Goal: Transaction & Acquisition: Download file/media

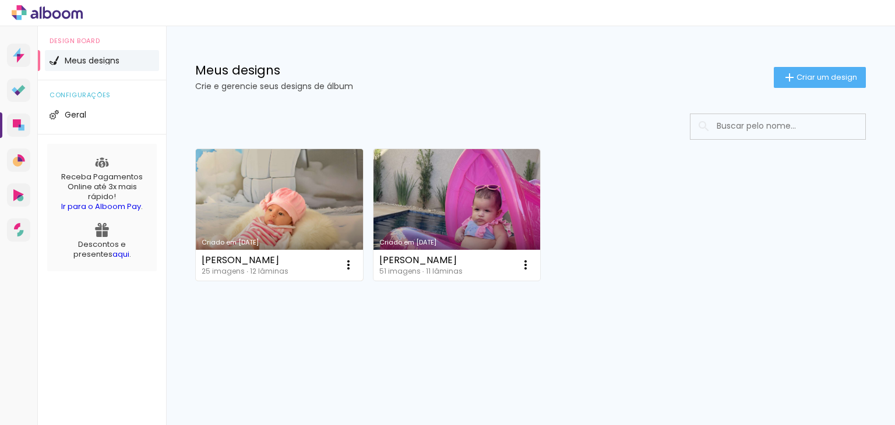
click at [287, 211] on link "Criado em [DATE]" at bounding box center [279, 215] width 167 height 132
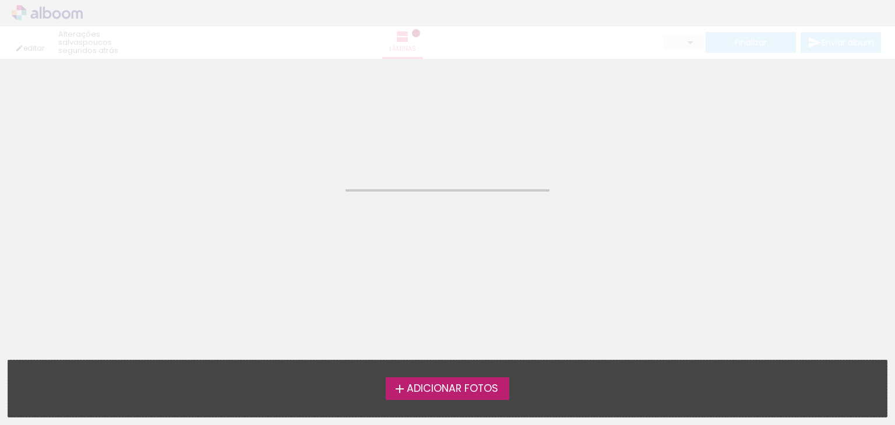
click at [287, 211] on neon-animated-pages "Confirmar Cancelar" at bounding box center [447, 242] width 895 height 366
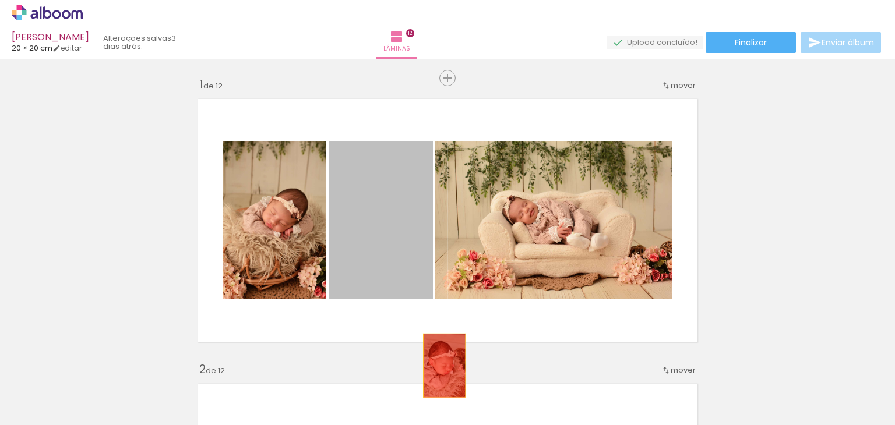
drag, startPoint x: 399, startPoint y: 241, endPoint x: 440, endPoint y: 366, distance: 131.7
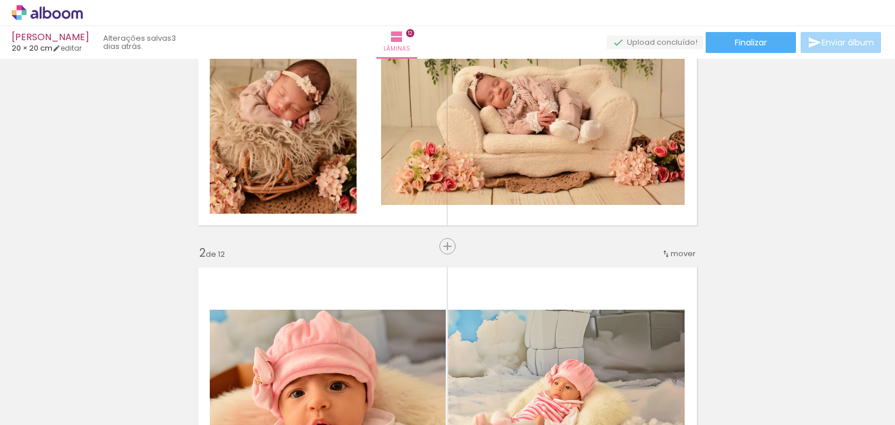
scroll to position [58, 0]
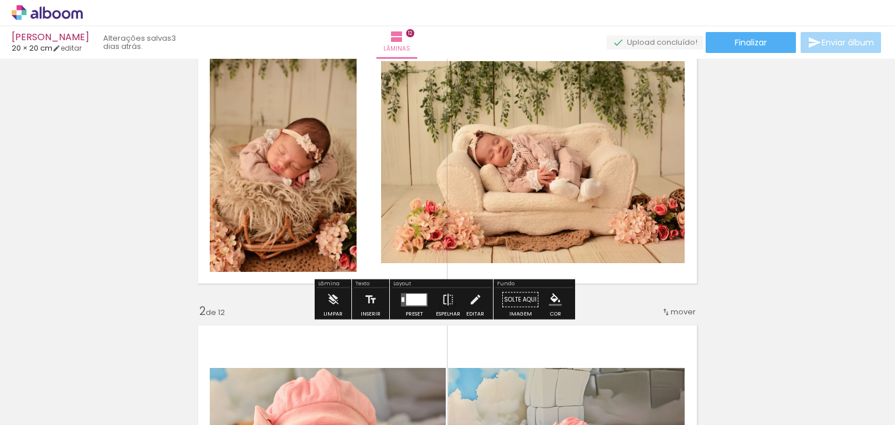
click at [401, 296] on quentale-layouter at bounding box center [414, 299] width 27 height 13
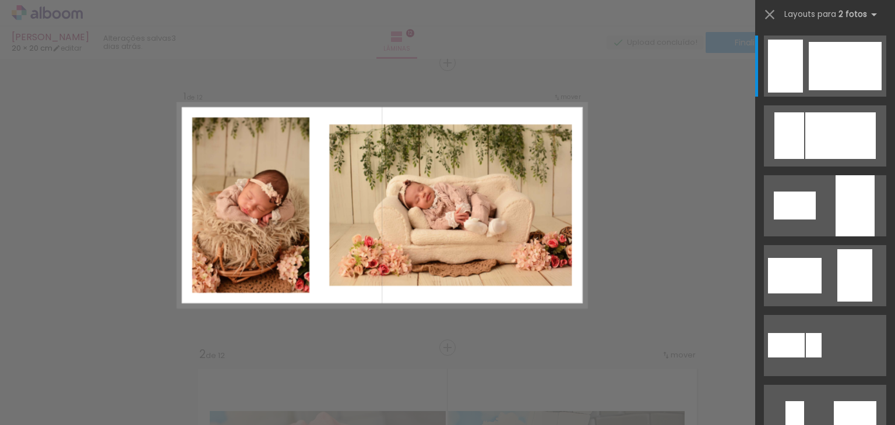
scroll to position [15, 0]
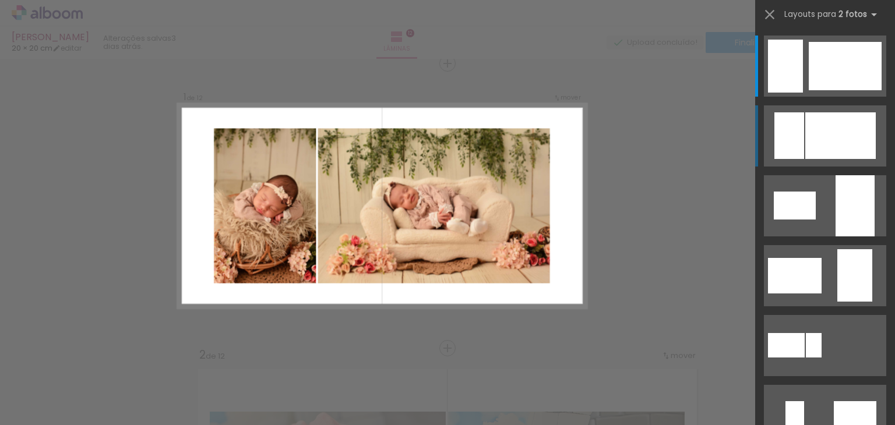
click at [808, 90] on div at bounding box center [844, 66] width 73 height 48
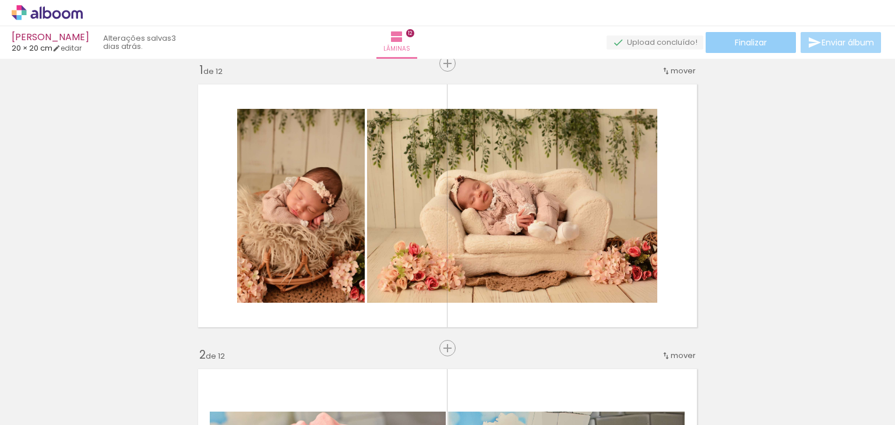
click at [772, 45] on paper-button "Finalizar" at bounding box center [750, 42] width 90 height 21
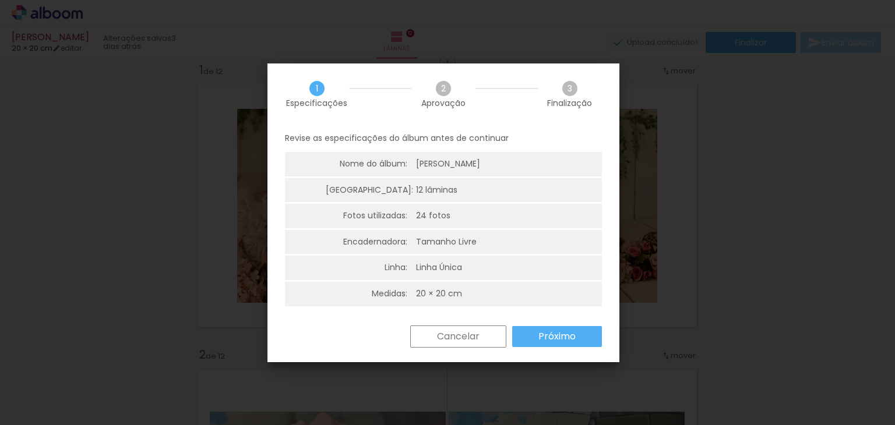
click at [699, 269] on iron-overlay-backdrop at bounding box center [447, 212] width 895 height 425
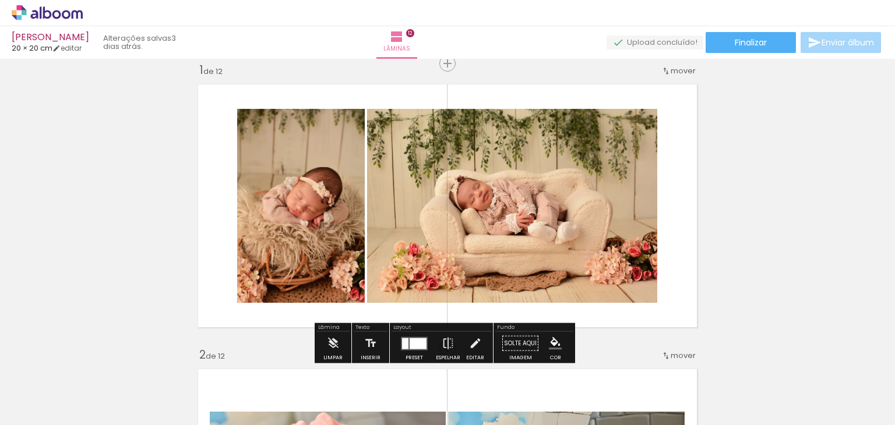
scroll to position [0, 0]
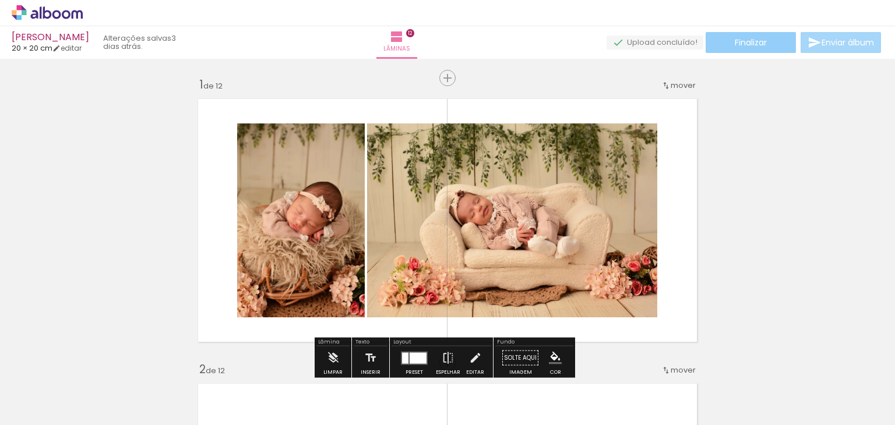
click at [748, 44] on span "Finalizar" at bounding box center [751, 42] width 32 height 8
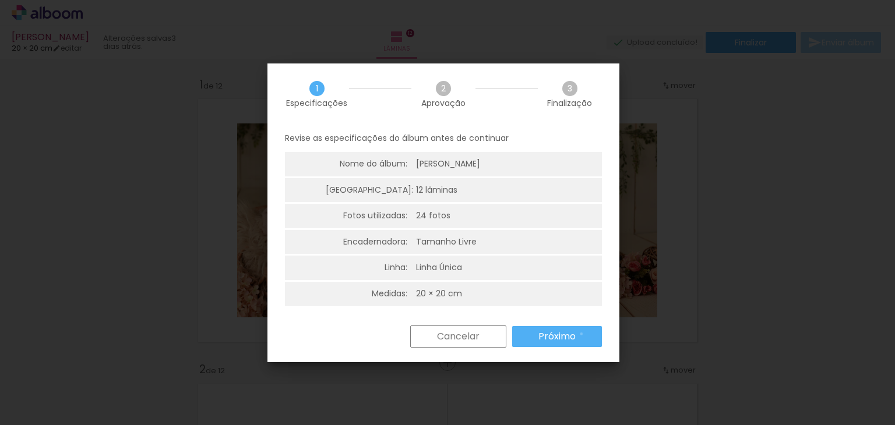
click at [581, 334] on paper-button "Próximo" at bounding box center [557, 336] width 90 height 21
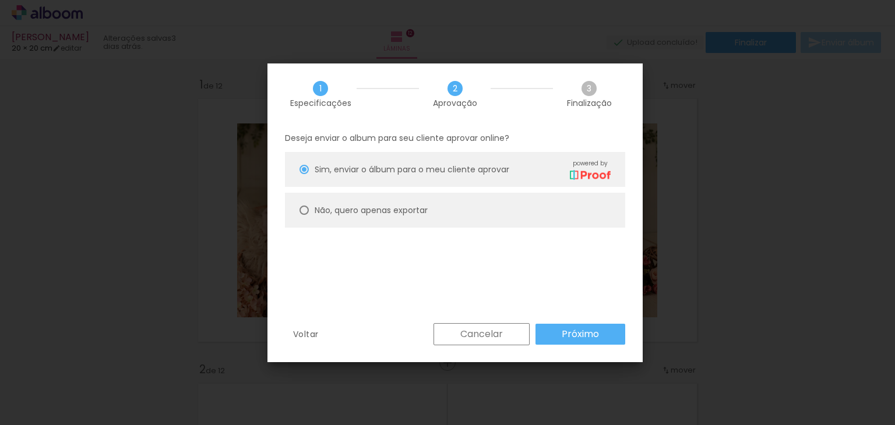
click at [434, 209] on paper-radio-button "Não, quero apenas exportar" at bounding box center [455, 210] width 340 height 35
type paper-radio-button "on"
click at [605, 336] on paper-button "Próximo" at bounding box center [580, 334] width 90 height 21
type input "Alta, 300 DPI"
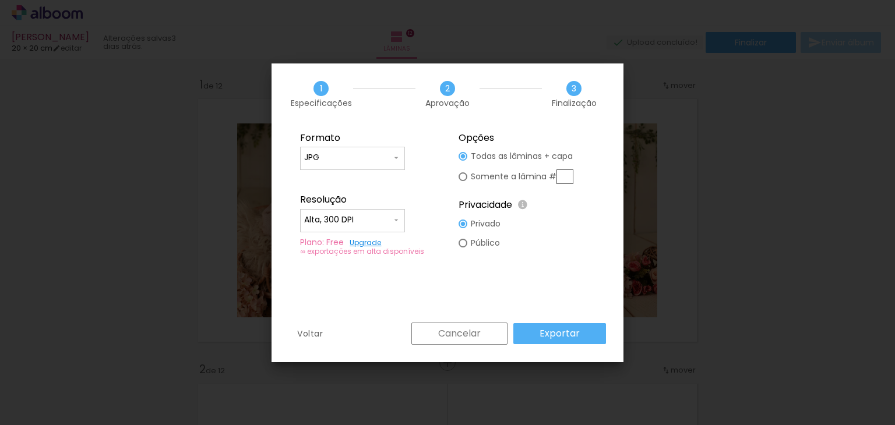
click at [567, 176] on input "text" at bounding box center [564, 177] width 17 height 15
type paper-radio-button "on"
type input "1"
click at [690, 152] on iron-overlay-backdrop at bounding box center [447, 212] width 895 height 425
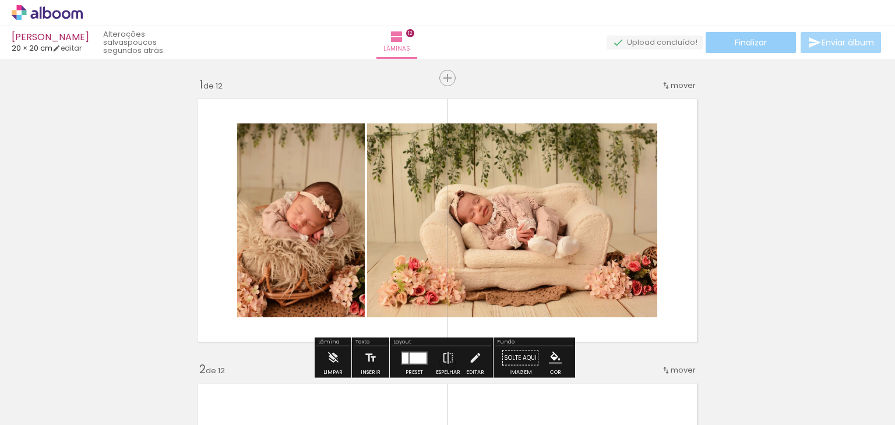
click at [736, 44] on span "Finalizar" at bounding box center [751, 42] width 32 height 8
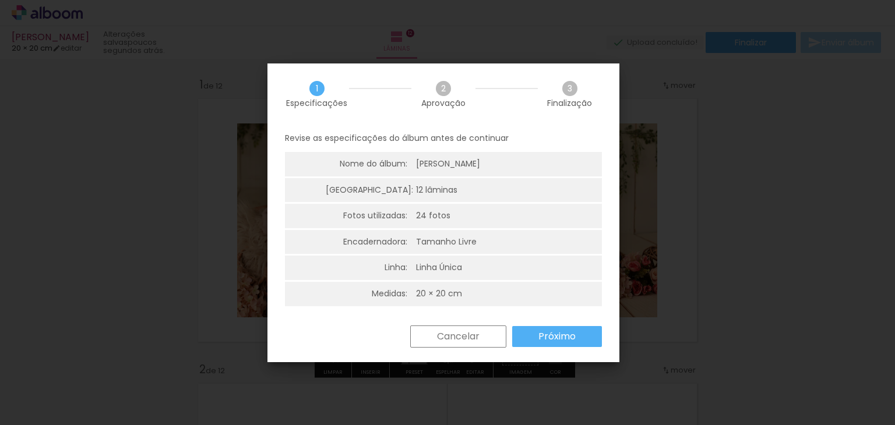
click at [0, 0] on slot "Próximo" at bounding box center [0, 0] width 0 height 0
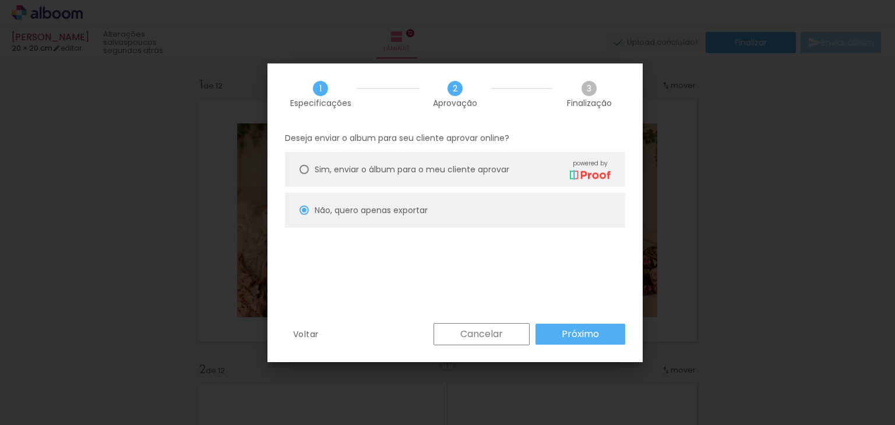
click at [558, 336] on paper-button "Próximo" at bounding box center [580, 334] width 90 height 21
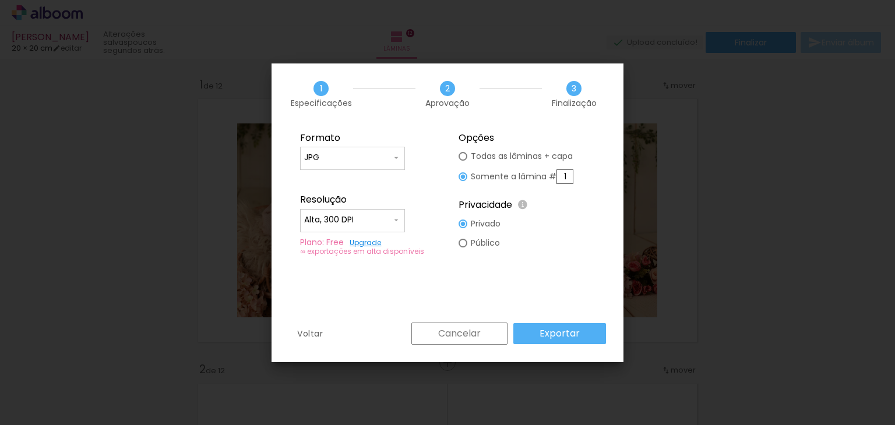
click at [580, 331] on paper-button "Exportar" at bounding box center [559, 333] width 93 height 21
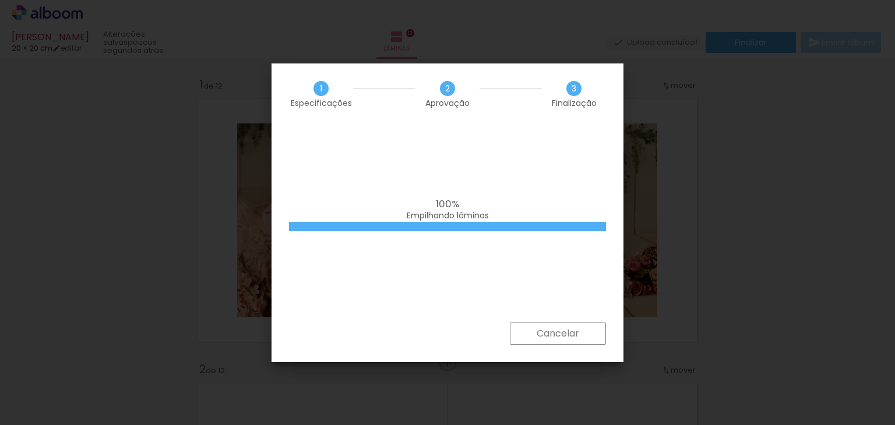
click at [533, 326] on paper-button "Cancelar" at bounding box center [558, 334] width 96 height 22
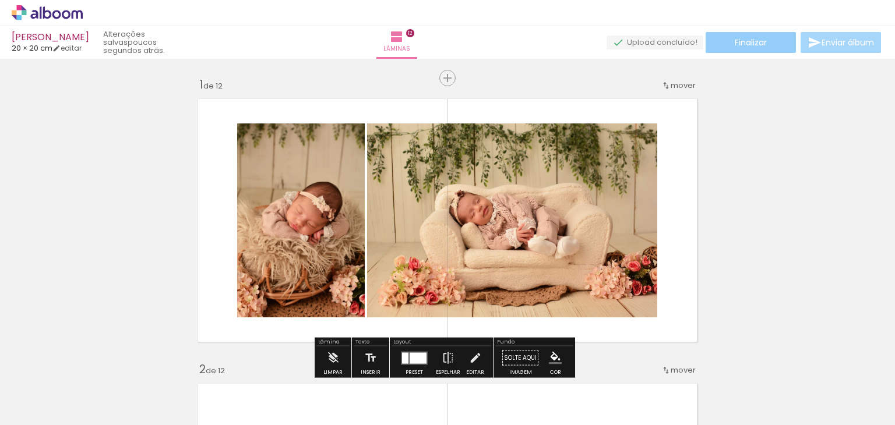
click at [736, 43] on span "Finalizar" at bounding box center [751, 42] width 32 height 8
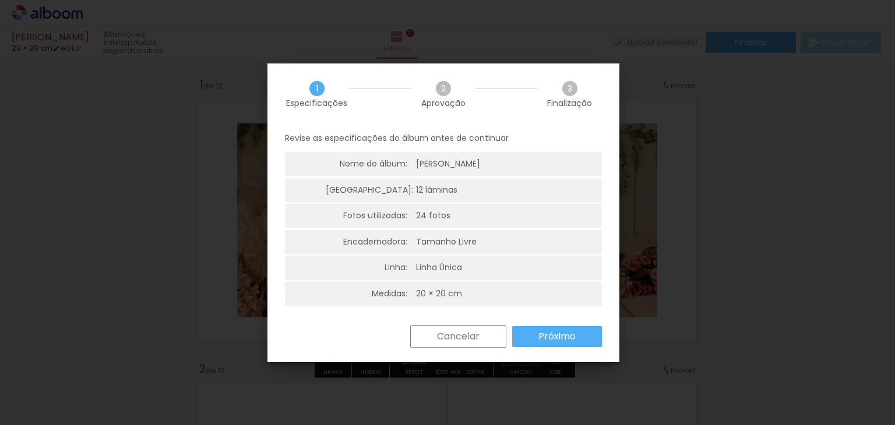
click at [585, 337] on paper-button "Próximo" at bounding box center [557, 336] width 90 height 21
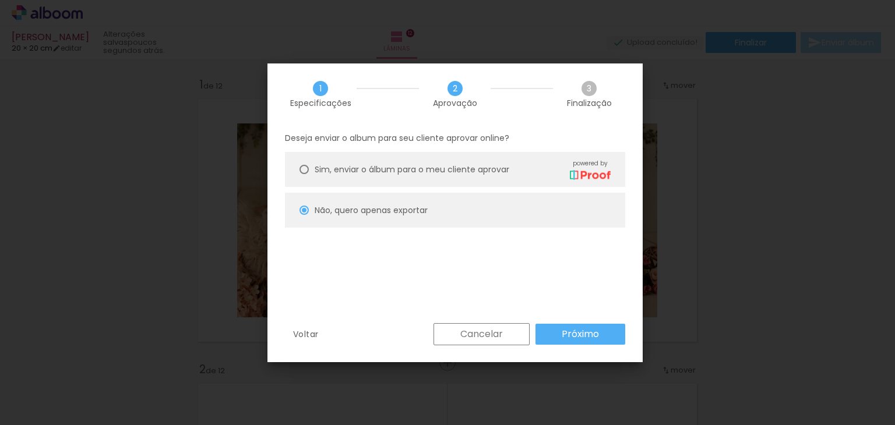
click at [0, 0] on slot "Próximo" at bounding box center [0, 0] width 0 height 0
type input "Alta, 300 DPI"
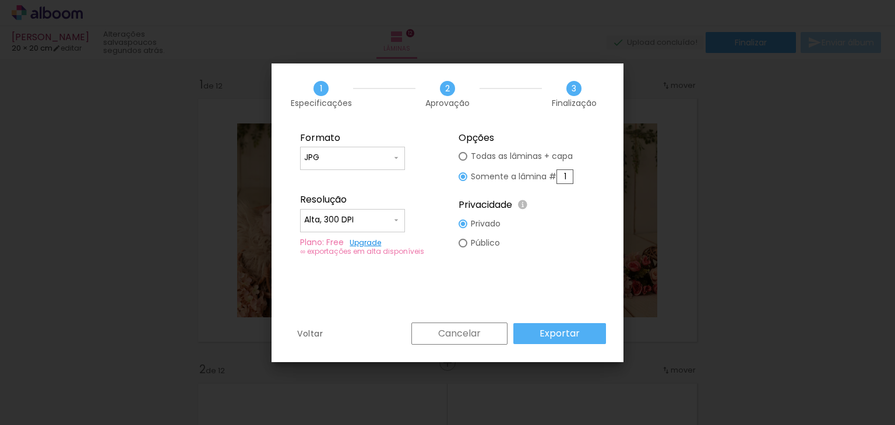
click at [566, 174] on input "1" at bounding box center [564, 177] width 17 height 15
drag, startPoint x: 570, startPoint y: 178, endPoint x: 524, endPoint y: 181, distance: 45.5
click at [0, 0] on slot "Somente a lâmina # 1" at bounding box center [0, 0] width 0 height 0
type input "1"
click at [348, 305] on div "Formato JPG PDF Resolução Alta, 300 DPI Baixa Plano: Free Upgrade ∞ exportações…" at bounding box center [447, 224] width 352 height 198
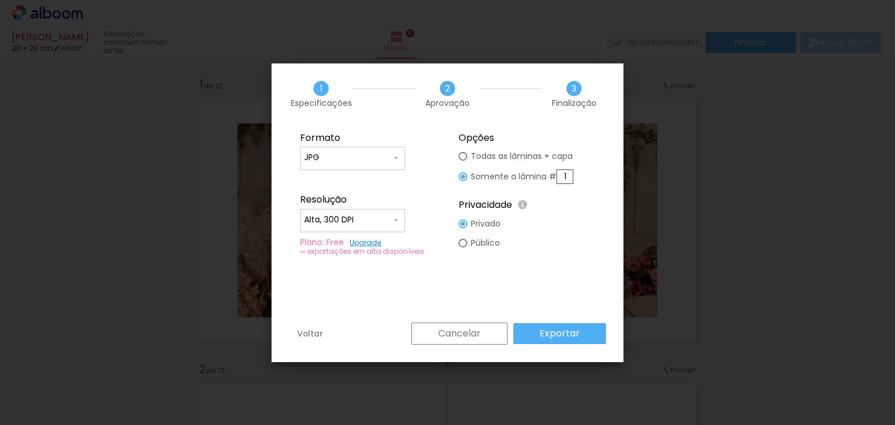
click at [492, 163] on div "Público" at bounding box center [522, 156] width 102 height 12
type paper-radio-button "on"
click at [0, 0] on slot "Exportar" at bounding box center [0, 0] width 0 height 0
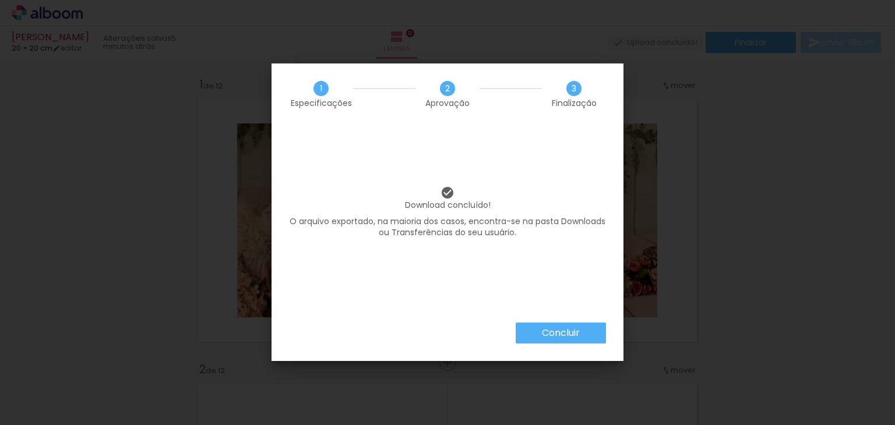
click at [0, 0] on slot "Concluir" at bounding box center [0, 0] width 0 height 0
